Goal: Check status: Check status

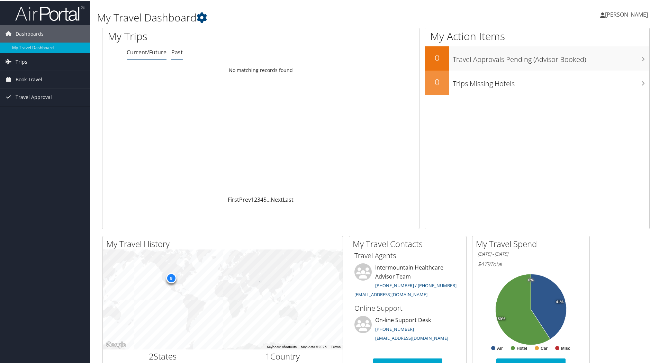
click at [176, 52] on link "Past" at bounding box center [176, 52] width 11 height 8
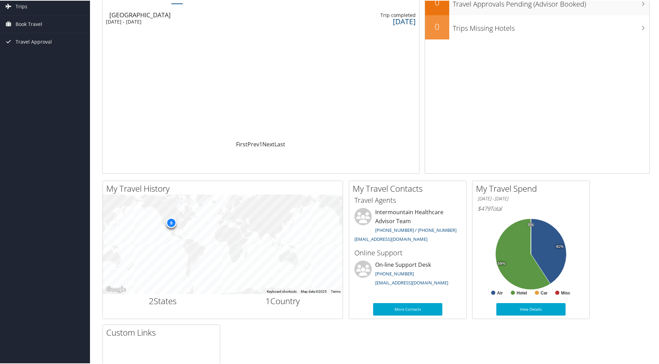
scroll to position [104, 0]
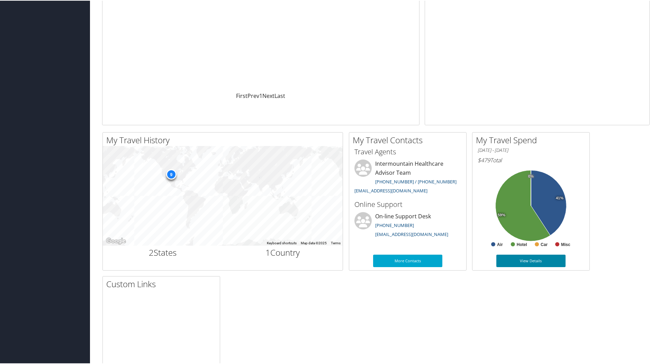
drag, startPoint x: 531, startPoint y: 259, endPoint x: 538, endPoint y: 215, distance: 44.2
click at [531, 259] on link "View Details" at bounding box center [530, 260] width 69 height 12
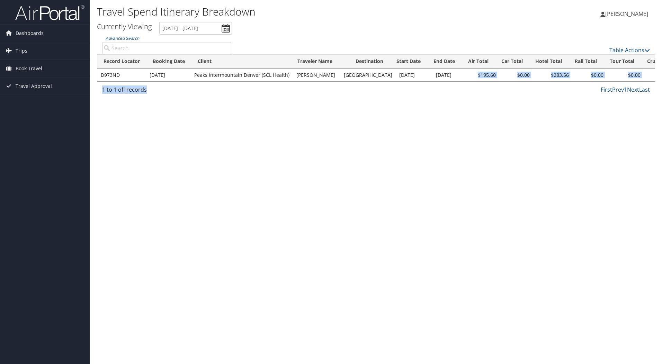
drag, startPoint x: 474, startPoint y: 81, endPoint x: 523, endPoint y: 93, distance: 50.8
click at [523, 93] on div "Advanced Search Table Actions Loading... Record Locator Booking Date Client Tra…" at bounding box center [376, 66] width 558 height 63
drag, startPoint x: 523, startPoint y: 93, endPoint x: 512, endPoint y: 34, distance: 59.7
click at [512, 34] on ul "Currently Viewing [DATE] - [DATE]" at bounding box center [372, 28] width 566 height 13
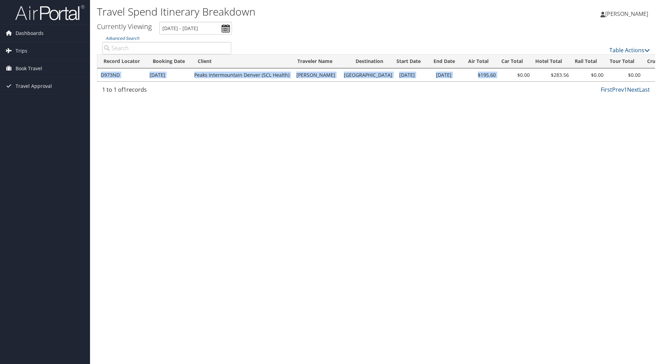
drag, startPoint x: 498, startPoint y: 81, endPoint x: 520, endPoint y: 84, distance: 22.3
click at [520, 82] on div "Record Locator Booking Date Client Traveler Name Destination Start Date End Dat…" at bounding box center [376, 75] width 558 height 13
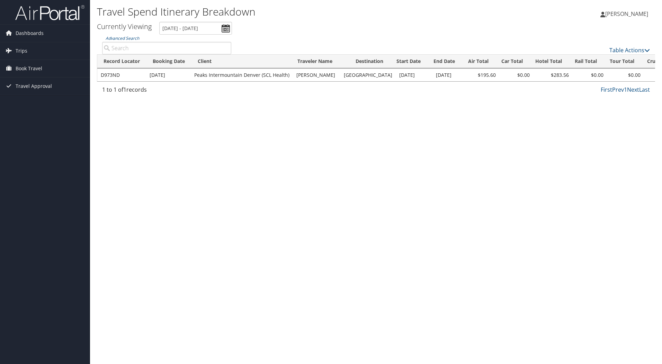
drag, startPoint x: 520, startPoint y: 84, endPoint x: 544, endPoint y: 131, distance: 52.8
click at [545, 131] on div "Travel Spend Itinerary Breakdown [PERSON_NAME] [PERSON_NAME] My Settings Travel…" at bounding box center [376, 182] width 572 height 364
click at [125, 77] on td "D973ND" at bounding box center [121, 75] width 49 height 12
click at [110, 72] on td "D973ND" at bounding box center [121, 75] width 49 height 12
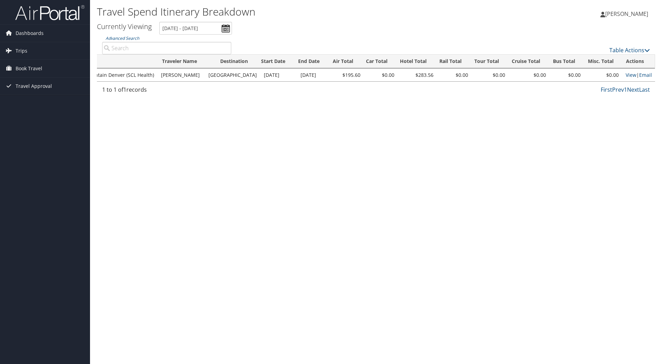
scroll to position [0, 99]
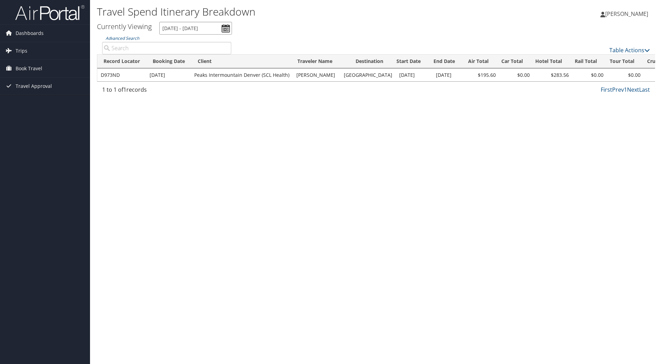
click at [225, 30] on input "[DATE] - [DATE]" at bounding box center [195, 28] width 73 height 13
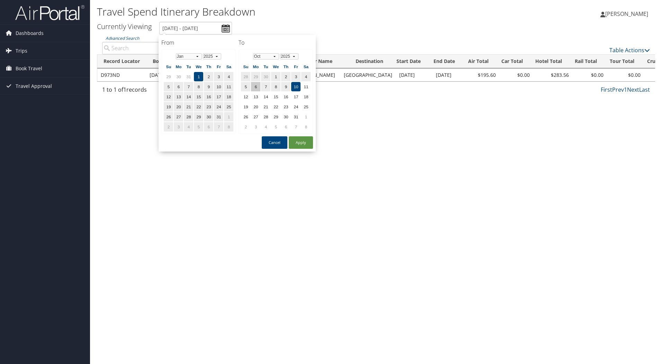
click at [257, 87] on td "6" at bounding box center [255, 86] width 9 height 9
click at [306, 142] on button "Apply" at bounding box center [301, 142] width 24 height 12
type input "[DATE] - [DATE]"
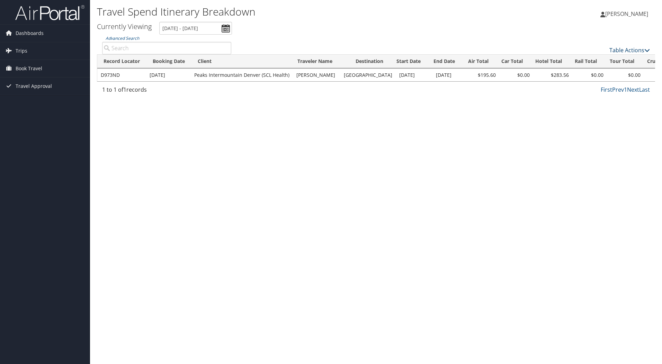
click at [646, 49] on icon at bounding box center [647, 50] width 6 height 6
click at [528, 150] on div at bounding box center [331, 182] width 662 height 364
click at [21, 51] on span "Trips" at bounding box center [22, 50] width 12 height 17
click at [37, 32] on span "Dashboards" at bounding box center [30, 33] width 28 height 17
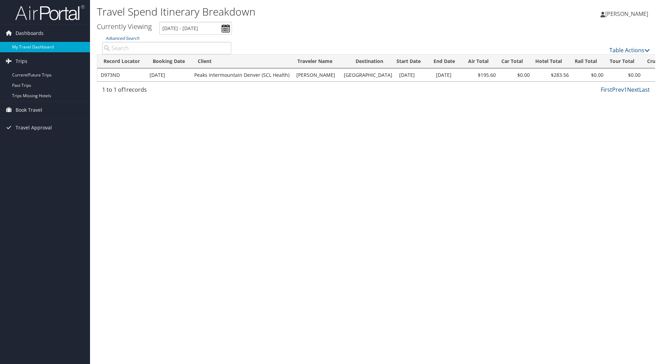
click at [43, 45] on link "My Travel Dashboard" at bounding box center [45, 47] width 90 height 10
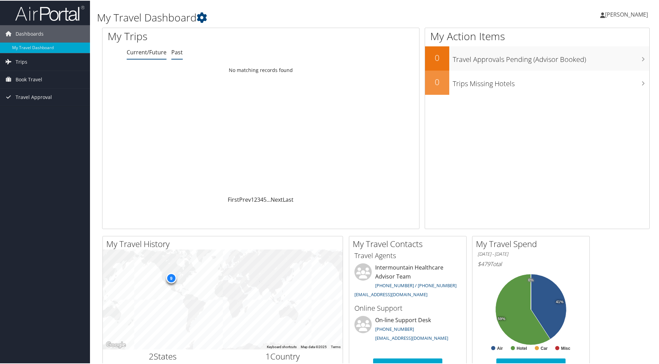
click at [179, 47] on li "Past" at bounding box center [176, 52] width 11 height 12
click at [126, 68] on div "[GEOGRAPHIC_DATA]" at bounding box center [146, 69] width 74 height 6
